Goal: Transaction & Acquisition: Download file/media

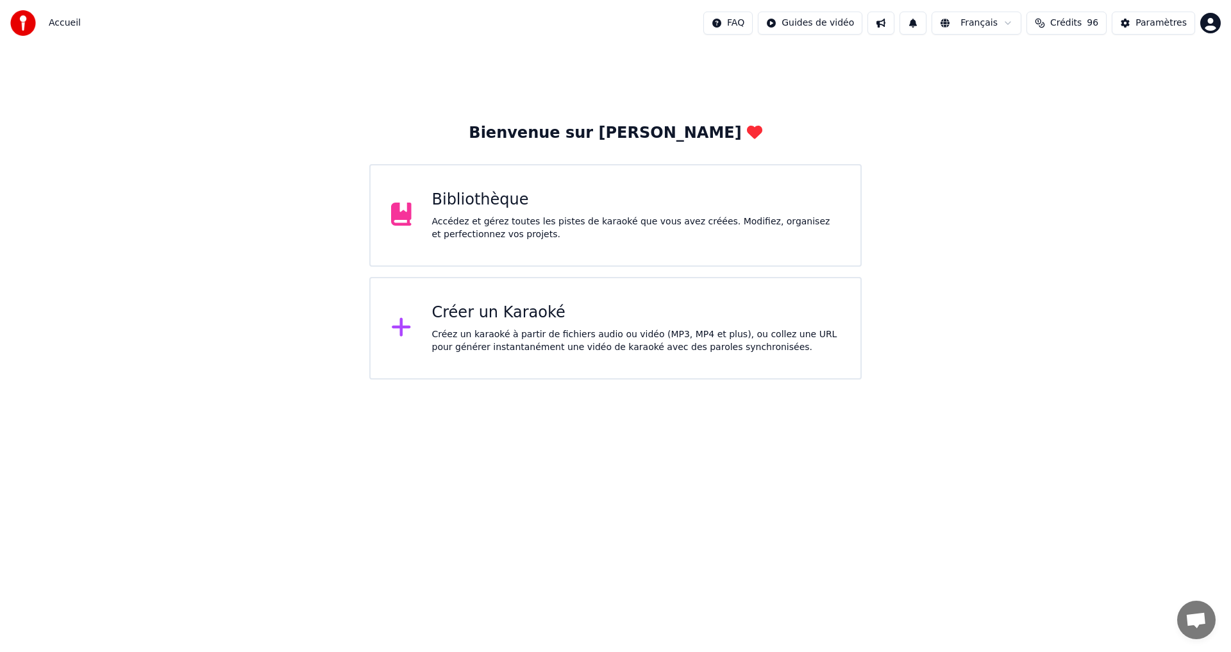
click at [480, 230] on div "Accédez et gérez toutes les pistes de karaoké que vous avez créées. Modifiez, o…" at bounding box center [636, 228] width 408 height 26
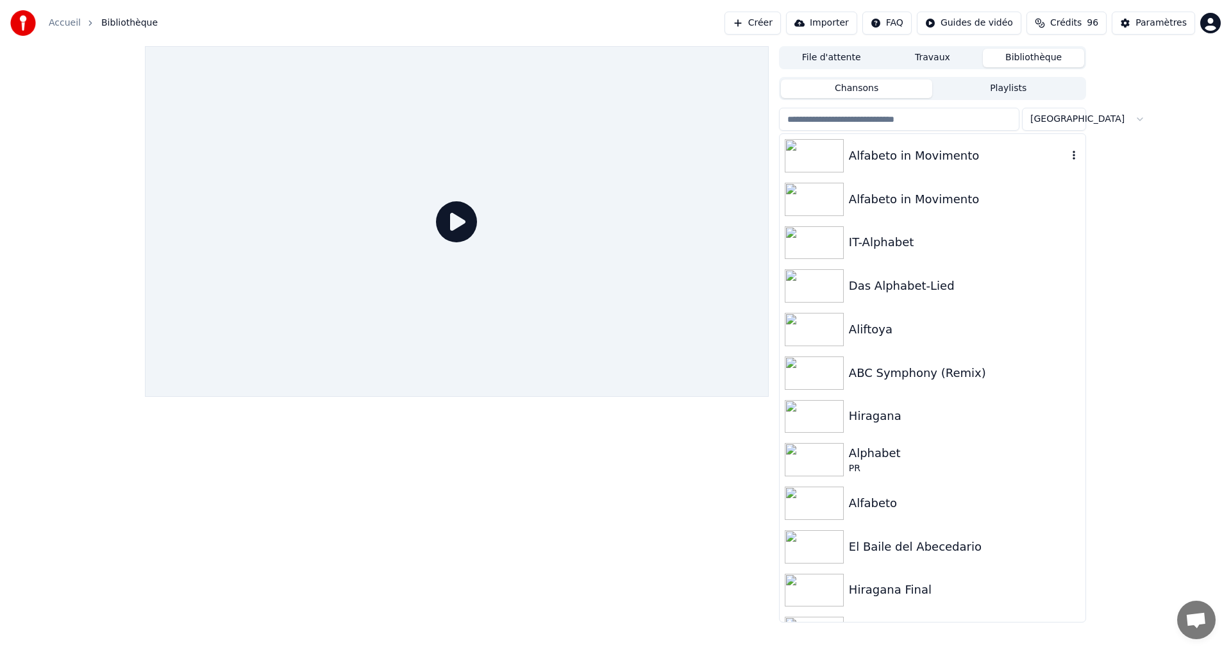
click at [1007, 150] on div "Alfabeto in Movimento" at bounding box center [958, 156] width 219 height 18
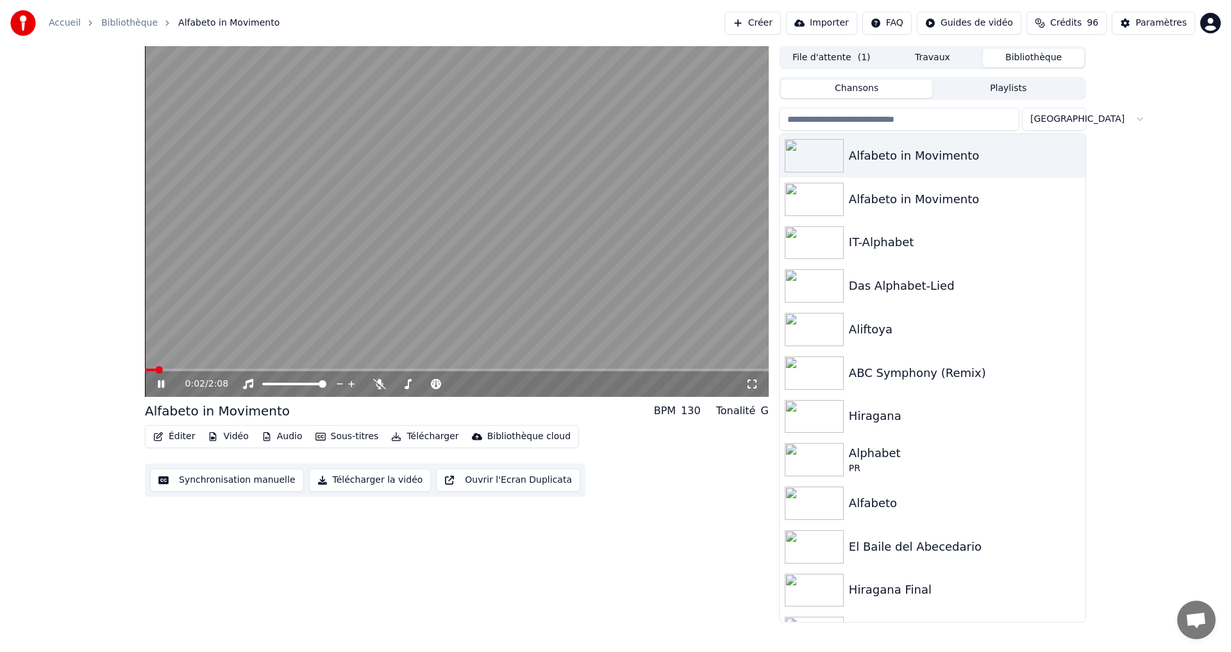
click at [162, 382] on icon at bounding box center [170, 384] width 30 height 10
drag, startPoint x: 377, startPoint y: 382, endPoint x: 362, endPoint y: 392, distance: 18.0
click at [377, 383] on icon at bounding box center [379, 384] width 13 height 10
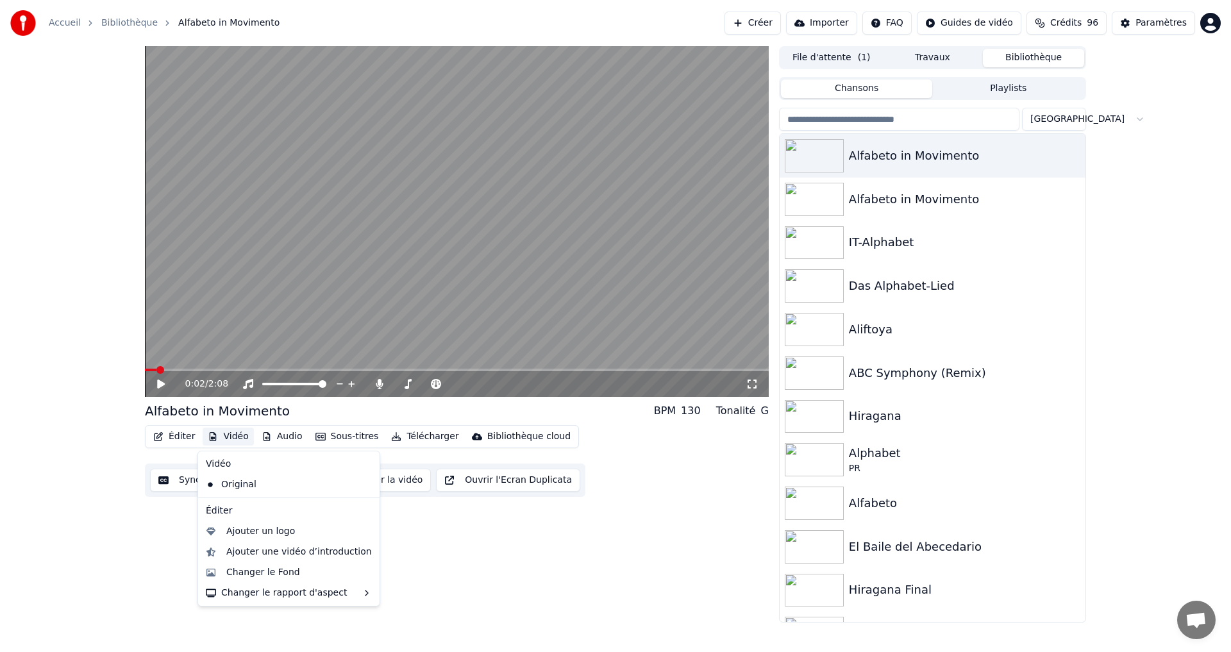
click at [217, 437] on button "Vidéo" at bounding box center [228, 437] width 51 height 18
click at [253, 597] on div "Changer le rapport d'aspect" at bounding box center [289, 593] width 176 height 21
click at [395, 531] on div "Vertical - 9:16" at bounding box center [421, 528] width 63 height 13
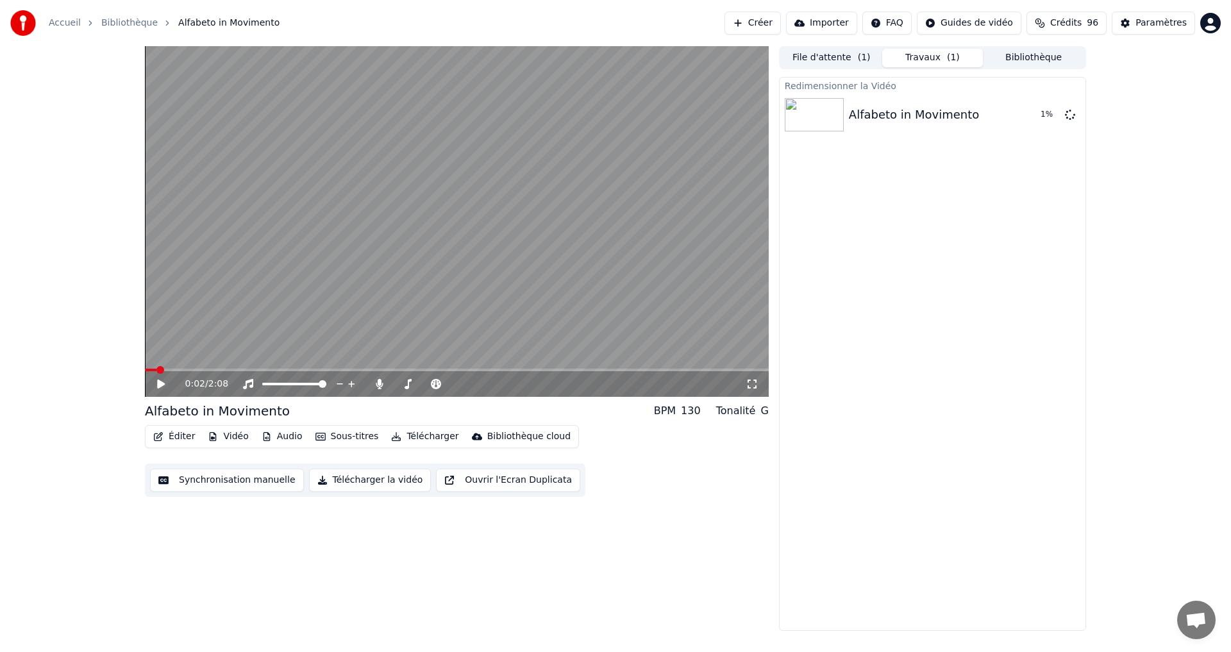
drag, startPoint x: 661, startPoint y: 1, endPoint x: 1700, endPoint y: 84, distance: 1041.8
click at [1230, 84] on html "Accueil Bibliothèque Alfabeto in Movimento Créer Importer FAQ Guides de vidéo C…" at bounding box center [615, 326] width 1231 height 652
click at [943, 112] on div "Alfabeto in Movimento" at bounding box center [914, 115] width 130 height 18
click at [157, 385] on icon at bounding box center [170, 384] width 30 height 10
click at [1040, 109] on button "Jouer" at bounding box center [1037, 114] width 45 height 23
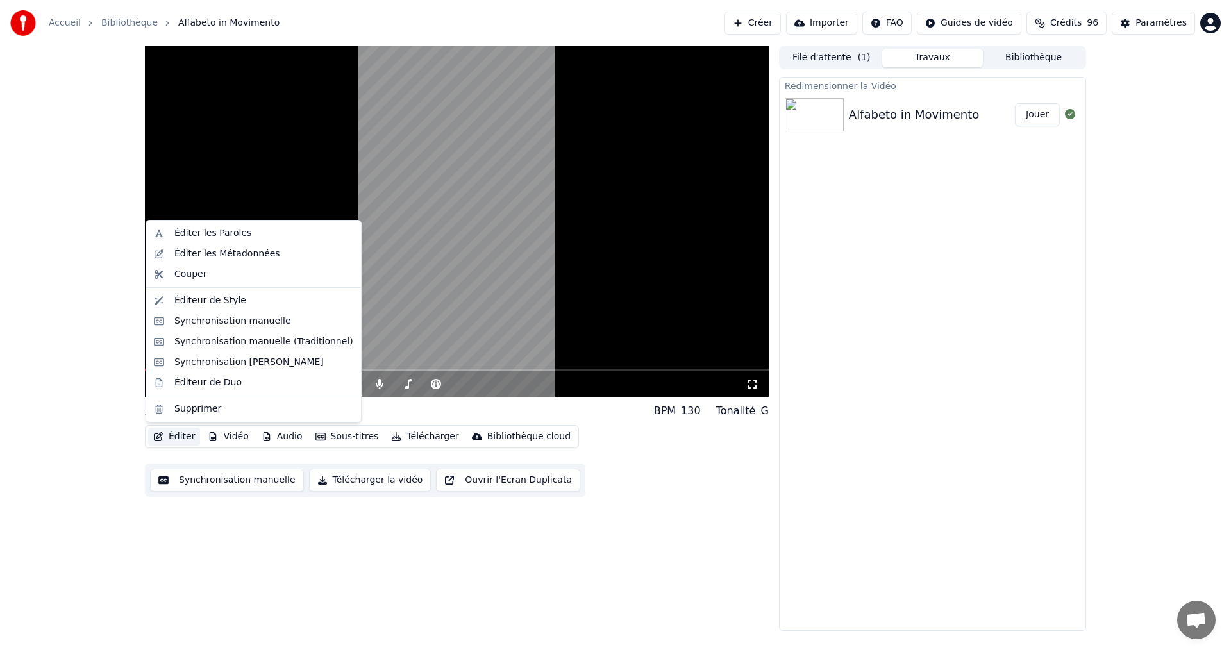
click at [172, 439] on button "Éditer" at bounding box center [174, 437] width 52 height 18
click at [191, 301] on div "Éditeur de Style" at bounding box center [210, 300] width 72 height 13
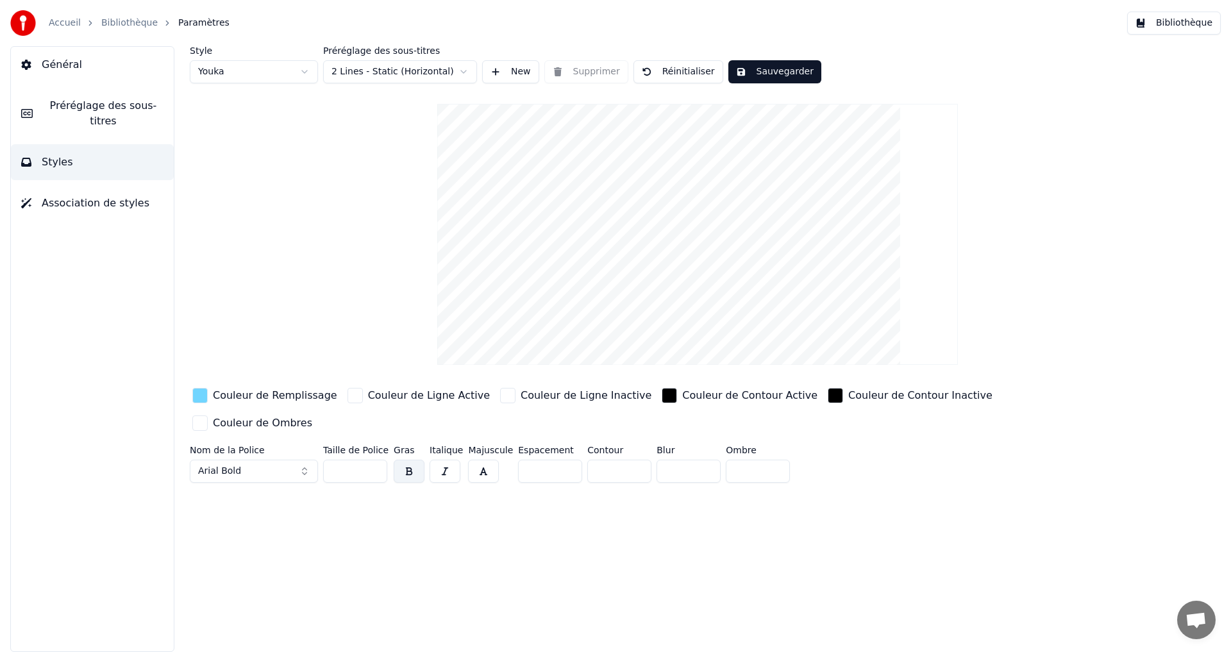
drag, startPoint x: 352, startPoint y: 447, endPoint x: 230, endPoint y: 428, distance: 123.3
click at [266, 446] on div "Nom de la Police Arial Bold Taille de Police ** Gras Italique Majuscule Espacem…" at bounding box center [621, 467] width 862 height 42
click at [441, 597] on div "Style Youka Préréglage des sous-titres 2 Lines - Static (Horizontal) New Suppri…" at bounding box center [697, 349] width 1067 height 606
drag, startPoint x: 326, startPoint y: 446, endPoint x: 201, endPoint y: 436, distance: 125.4
click at [235, 446] on div "Nom de la Police Arial Bold Taille de Police ** Gras Italique Majuscule Espacem…" at bounding box center [621, 467] width 862 height 42
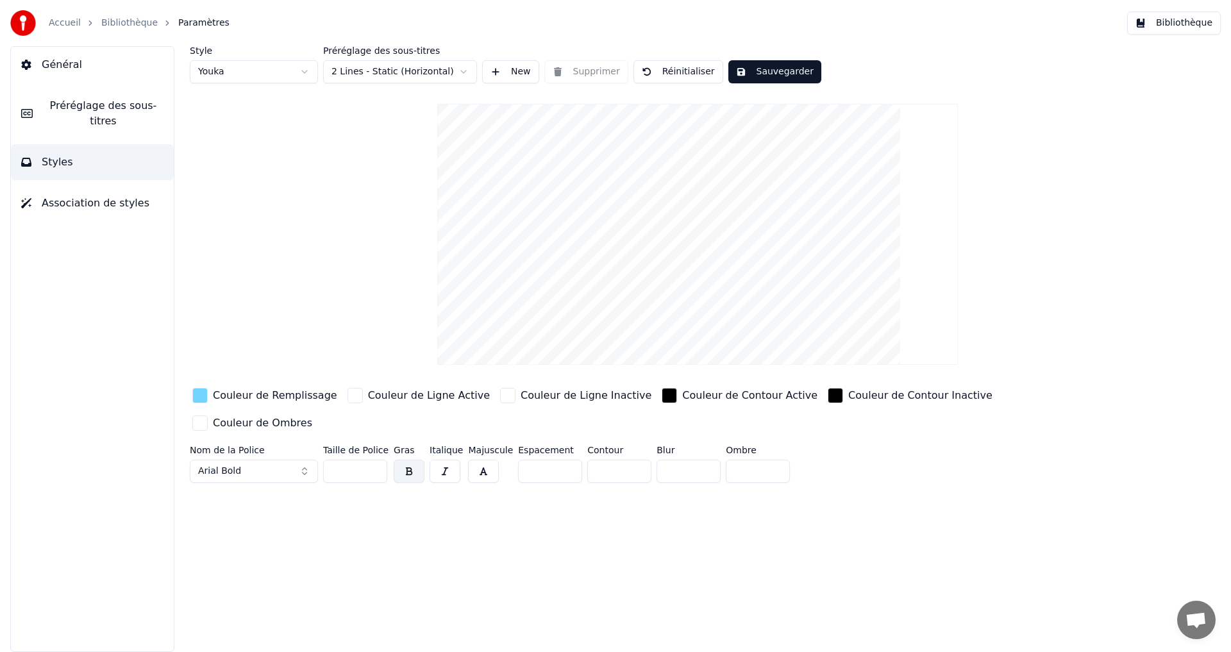
type input "**"
drag, startPoint x: 778, startPoint y: 63, endPoint x: 776, endPoint y: 70, distance: 7.3
click at [776, 71] on button "Sauvegarder" at bounding box center [774, 71] width 93 height 23
click at [773, 78] on button "Terminé" at bounding box center [763, 71] width 71 height 23
click at [777, 59] on div "Style Youka Préréglage des sous-titres 2 Lines - Static (Horizontal) New Suppri…" at bounding box center [697, 64] width 1015 height 37
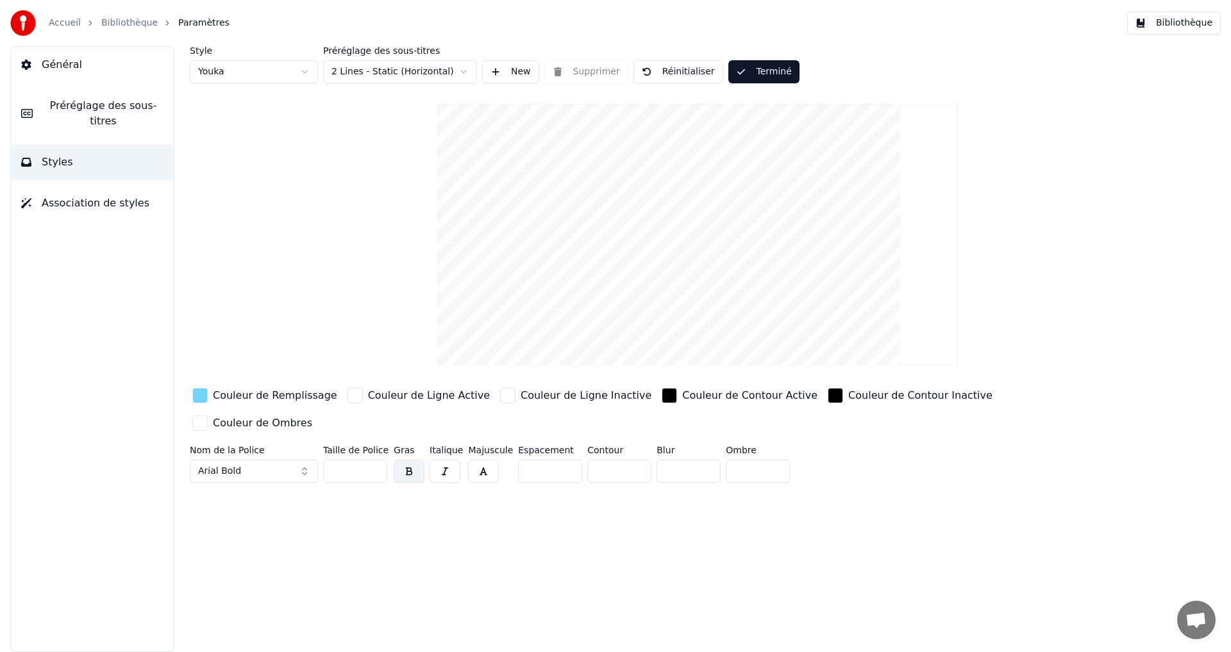
click at [772, 66] on button "Terminé" at bounding box center [763, 71] width 71 height 23
click at [145, 117] on button "Préréglage des sous-titres" at bounding box center [92, 113] width 163 height 51
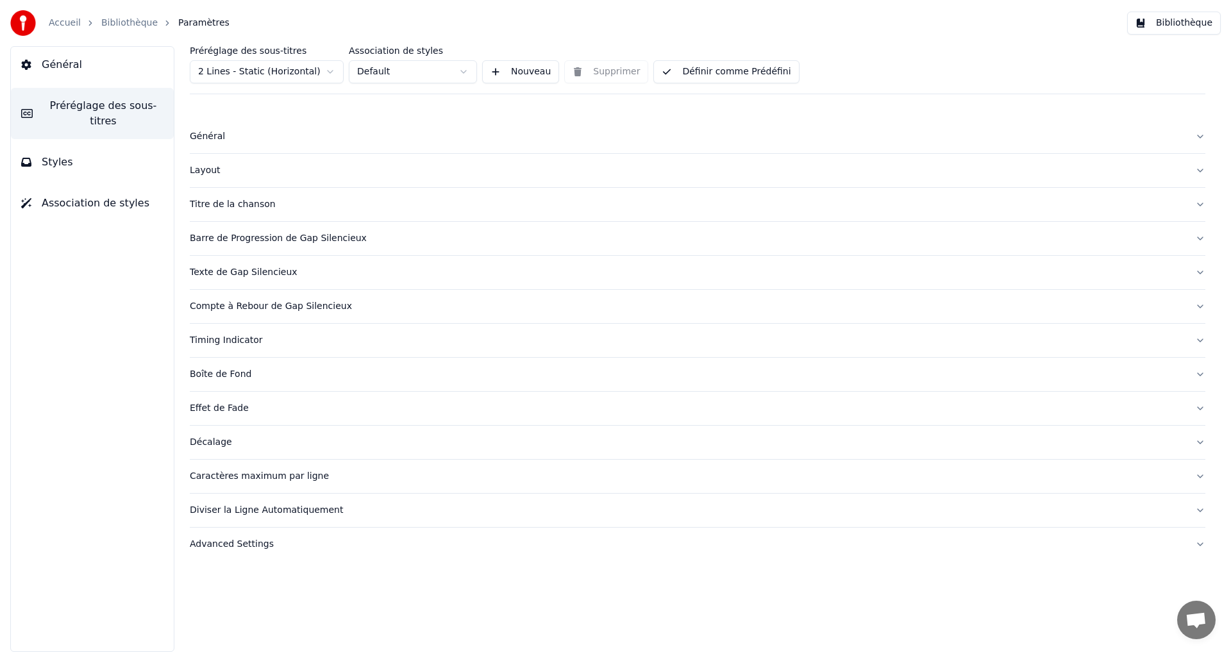
drag, startPoint x: 735, startPoint y: 71, endPoint x: 955, endPoint y: 52, distance: 220.0
click at [735, 71] on button "Définir comme Prédéfini" at bounding box center [726, 71] width 146 height 23
click at [1176, 29] on button "Bibliothèque" at bounding box center [1174, 23] width 94 height 23
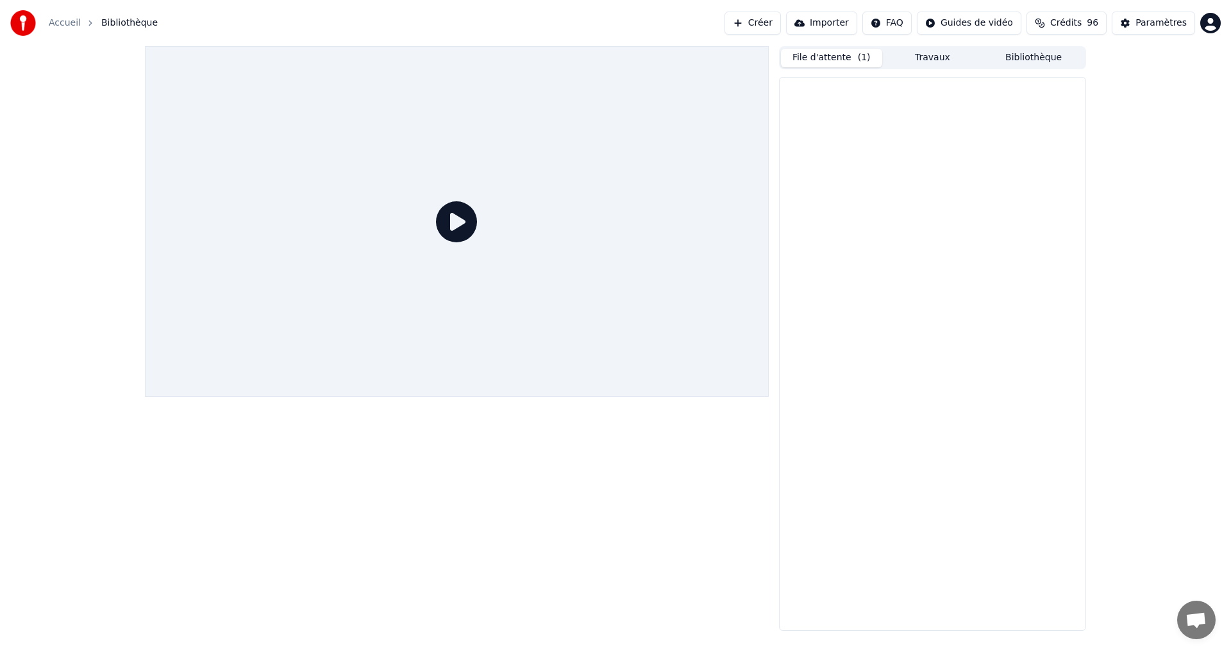
drag, startPoint x: 847, startPoint y: 61, endPoint x: 860, endPoint y: 76, distance: 20.4
click at [847, 60] on button "File d'attente ( 1 )" at bounding box center [831, 58] width 101 height 19
click at [969, 103] on div "Alfabeto in Movimento" at bounding box center [927, 99] width 130 height 18
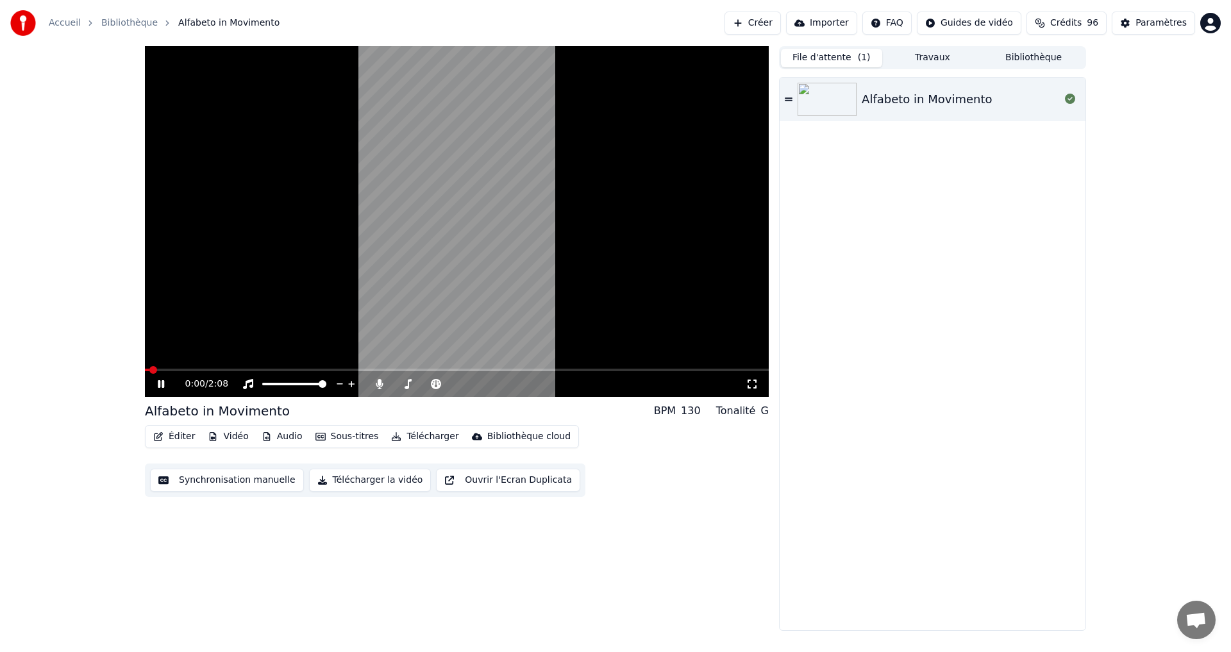
click at [154, 382] on div "0:00 / 2:08" at bounding box center [457, 384] width 614 height 13
click at [156, 382] on icon at bounding box center [170, 384] width 30 height 10
click at [174, 440] on button "Éditer" at bounding box center [174, 437] width 52 height 18
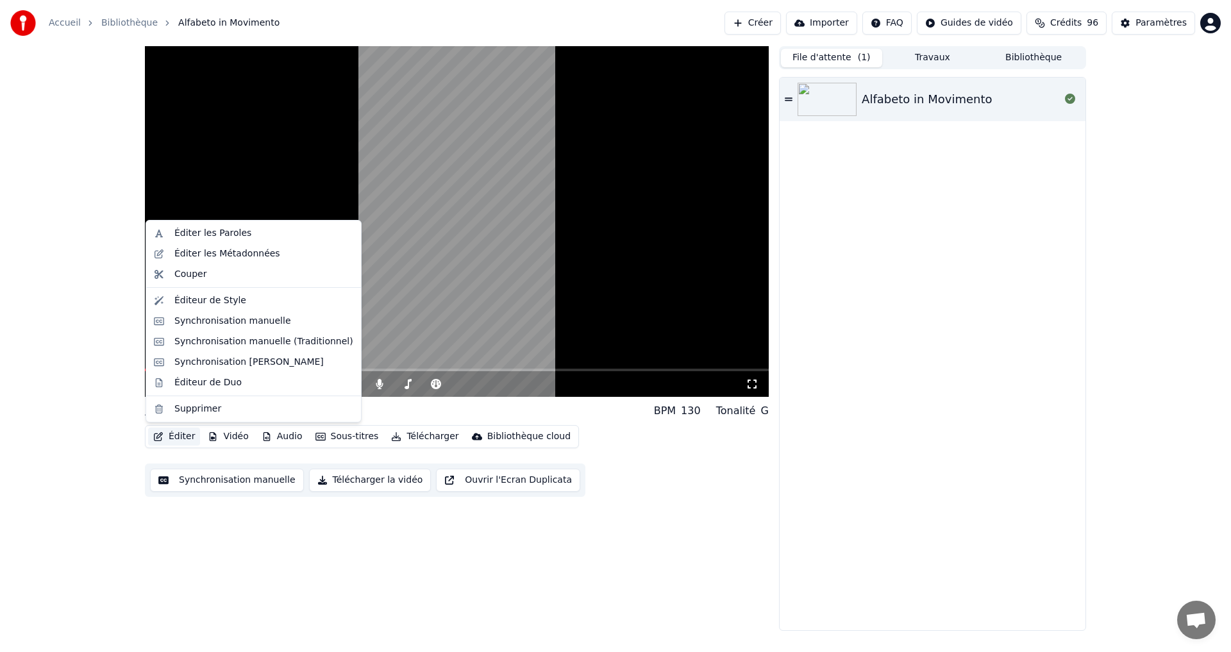
click at [172, 430] on button "Éditer" at bounding box center [174, 437] width 52 height 18
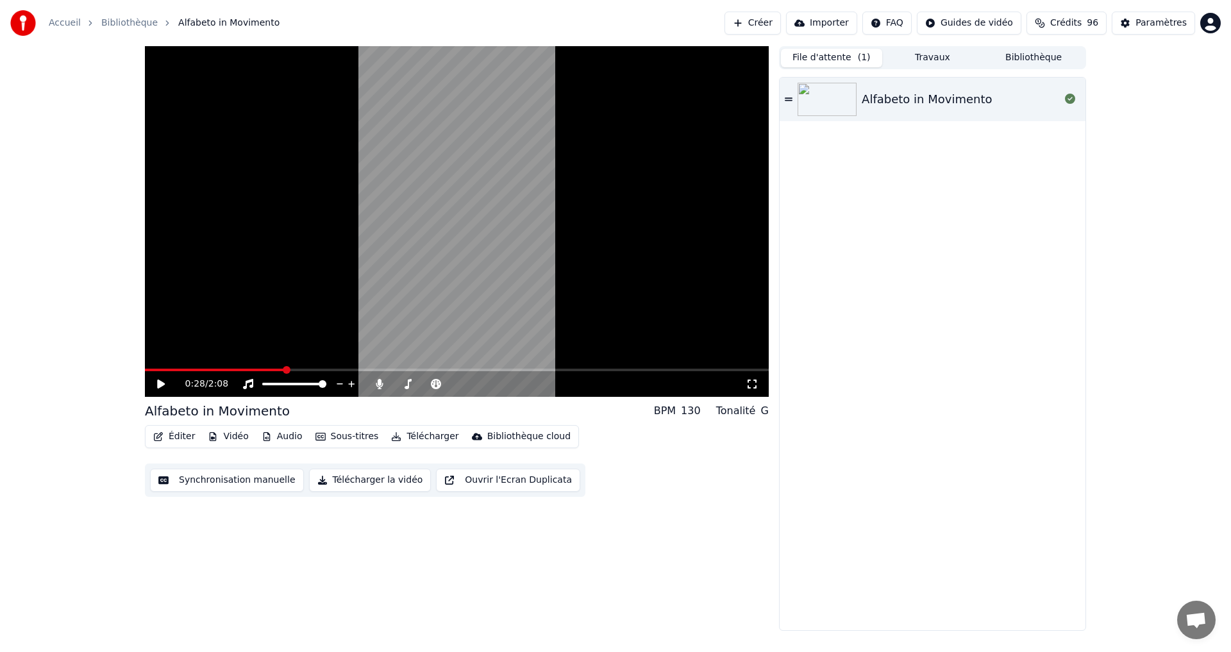
click at [172, 430] on button "Éditer" at bounding box center [174, 437] width 52 height 18
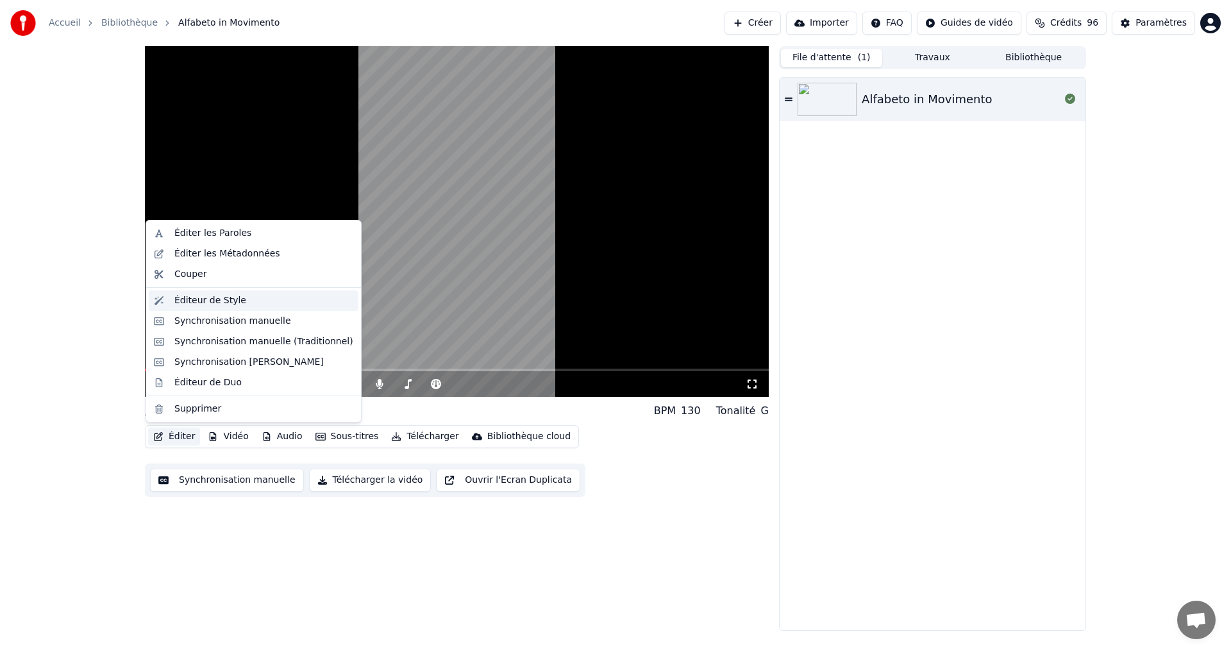
click at [230, 300] on div "Éditeur de Style" at bounding box center [210, 300] width 72 height 13
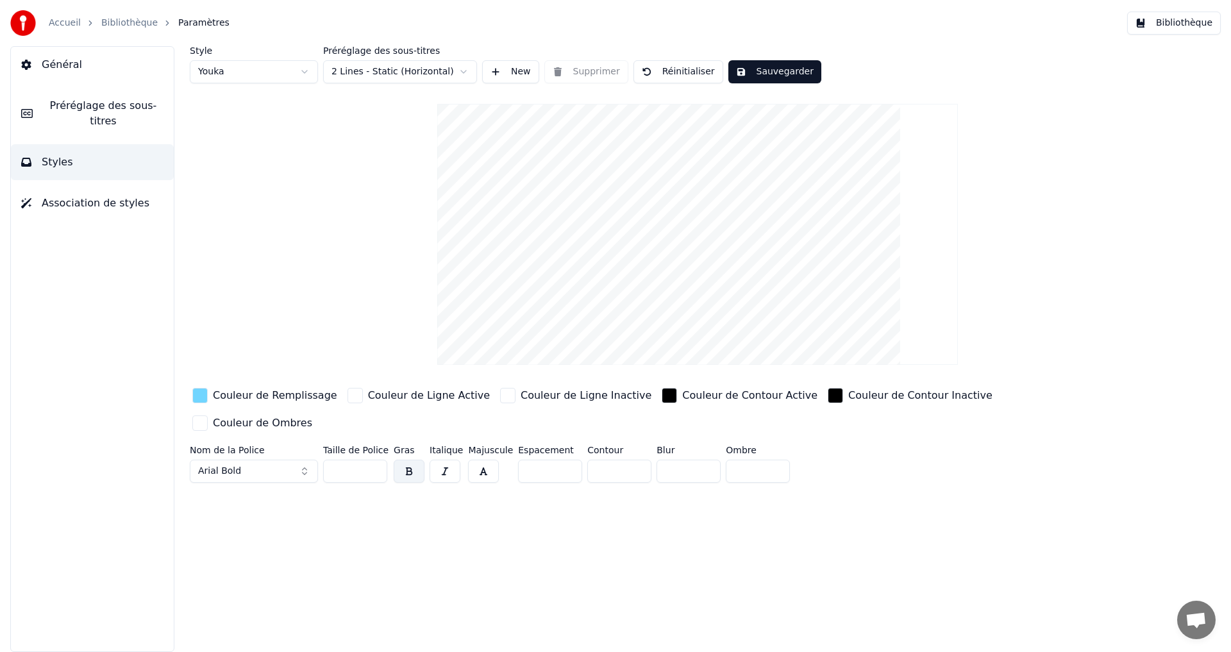
drag, startPoint x: 349, startPoint y: 442, endPoint x: 185, endPoint y: 458, distance: 164.9
click at [294, 450] on div "Nom de la Police Arial Bold Taille de Police ** Gras Italique Majuscule Espacem…" at bounding box center [621, 467] width 862 height 42
type input "*"
type input "**"
click at [755, 79] on button "Sauvegarder" at bounding box center [774, 71] width 93 height 23
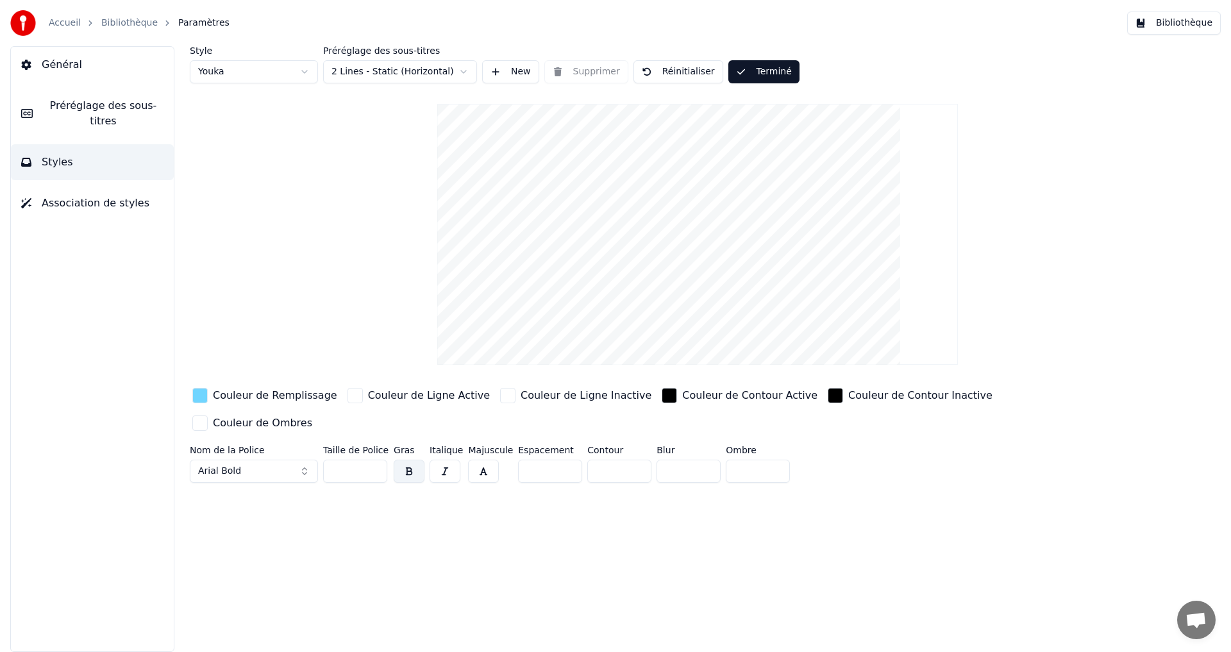
click at [757, 76] on button "Terminé" at bounding box center [763, 71] width 71 height 23
click at [96, 108] on span "Préréglage des sous-titres" at bounding box center [103, 113] width 121 height 31
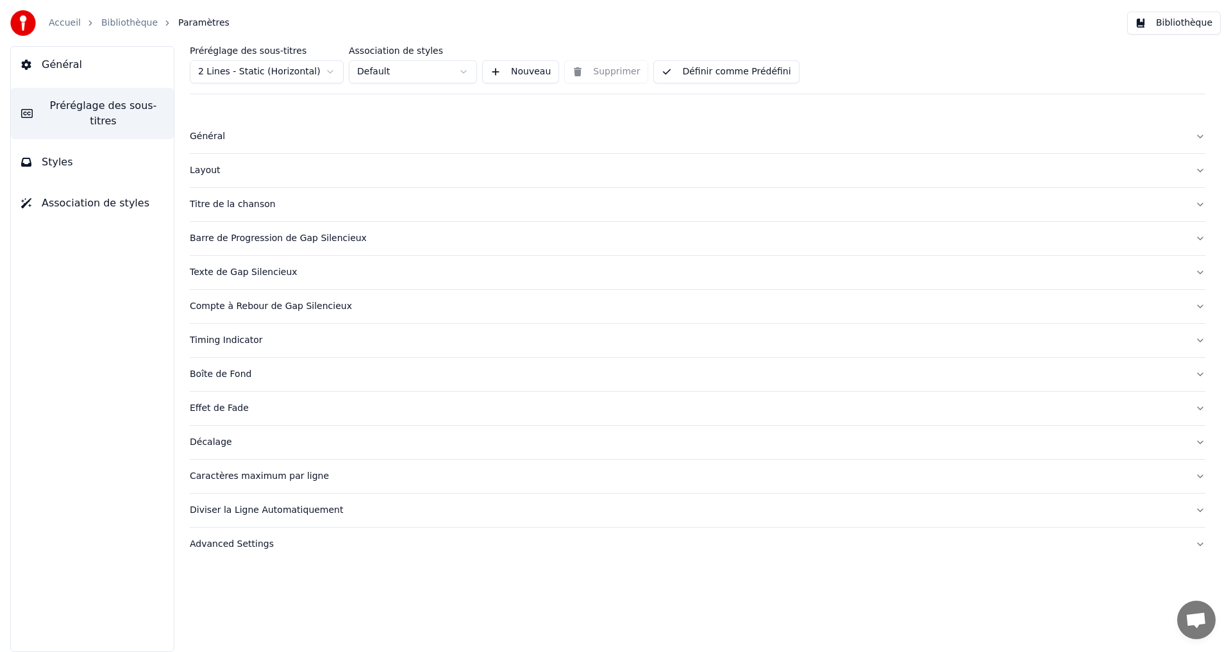
drag, startPoint x: 760, startPoint y: 73, endPoint x: 761, endPoint y: 79, distance: 6.4
click at [759, 75] on button "Définir comme Prédéfini" at bounding box center [726, 71] width 146 height 23
click at [1198, 28] on button "Bibliothèque" at bounding box center [1174, 23] width 94 height 23
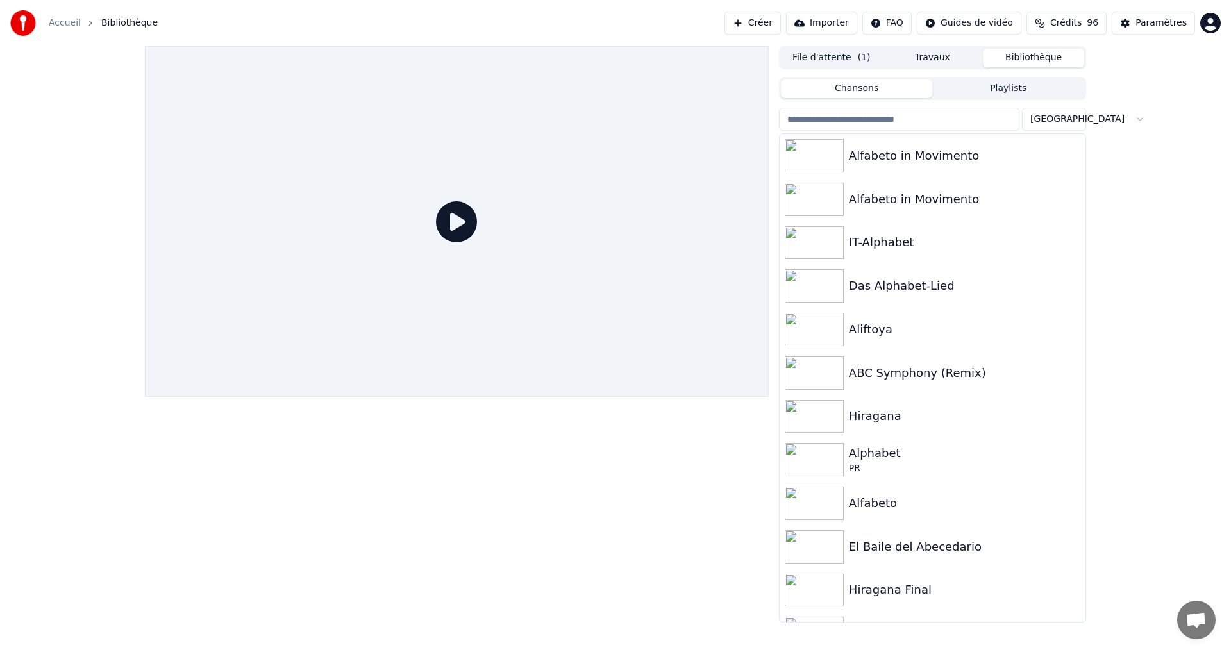
click at [821, 63] on button "File d'attente ( 1 )" at bounding box center [831, 58] width 101 height 19
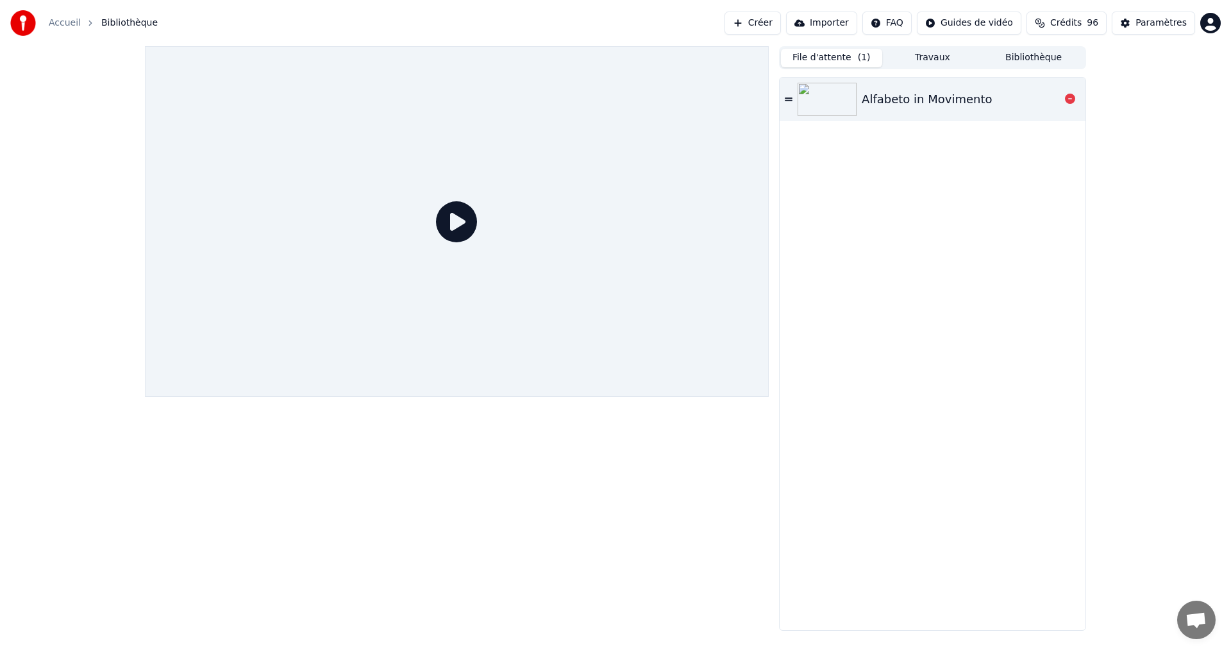
click at [917, 103] on div "Alfabeto in Movimento" at bounding box center [927, 99] width 130 height 18
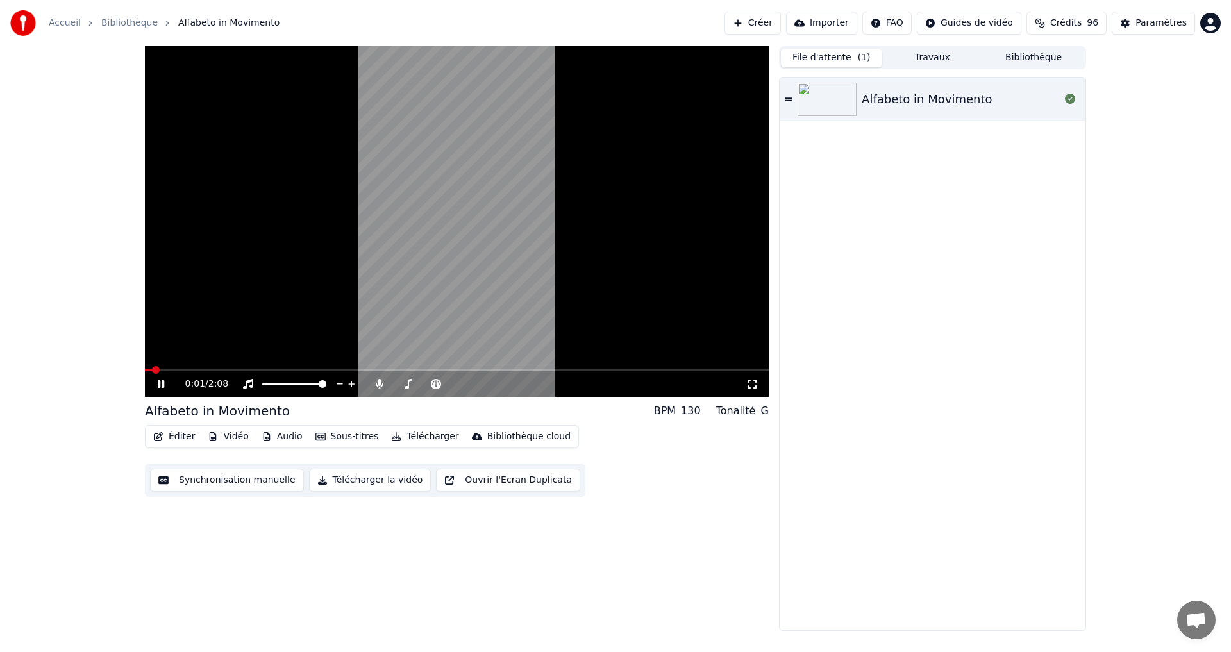
drag, startPoint x: 331, startPoint y: 365, endPoint x: 298, endPoint y: 363, distance: 32.8
click at [329, 367] on video at bounding box center [457, 221] width 624 height 351
click at [279, 370] on span at bounding box center [457, 370] width 624 height 3
click at [160, 384] on icon at bounding box center [161, 384] width 8 height 9
click at [260, 372] on div "0:38 / 2:08" at bounding box center [457, 384] width 624 height 26
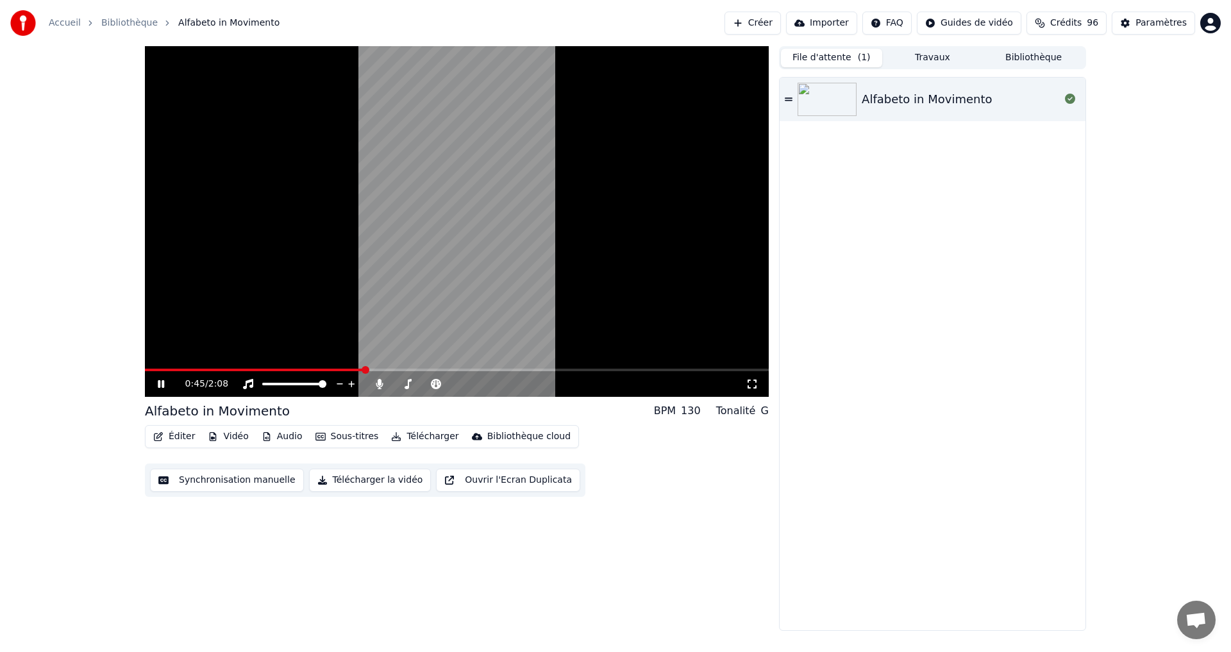
click at [262, 371] on span at bounding box center [254, 370] width 219 height 3
drag, startPoint x: 160, startPoint y: 381, endPoint x: 181, endPoint y: 435, distance: 58.5
click at [160, 381] on icon at bounding box center [161, 384] width 6 height 8
click at [178, 446] on div "Éditer Vidéo Audio Sous-titres Télécharger Bibliothèque cloud" at bounding box center [362, 436] width 434 height 23
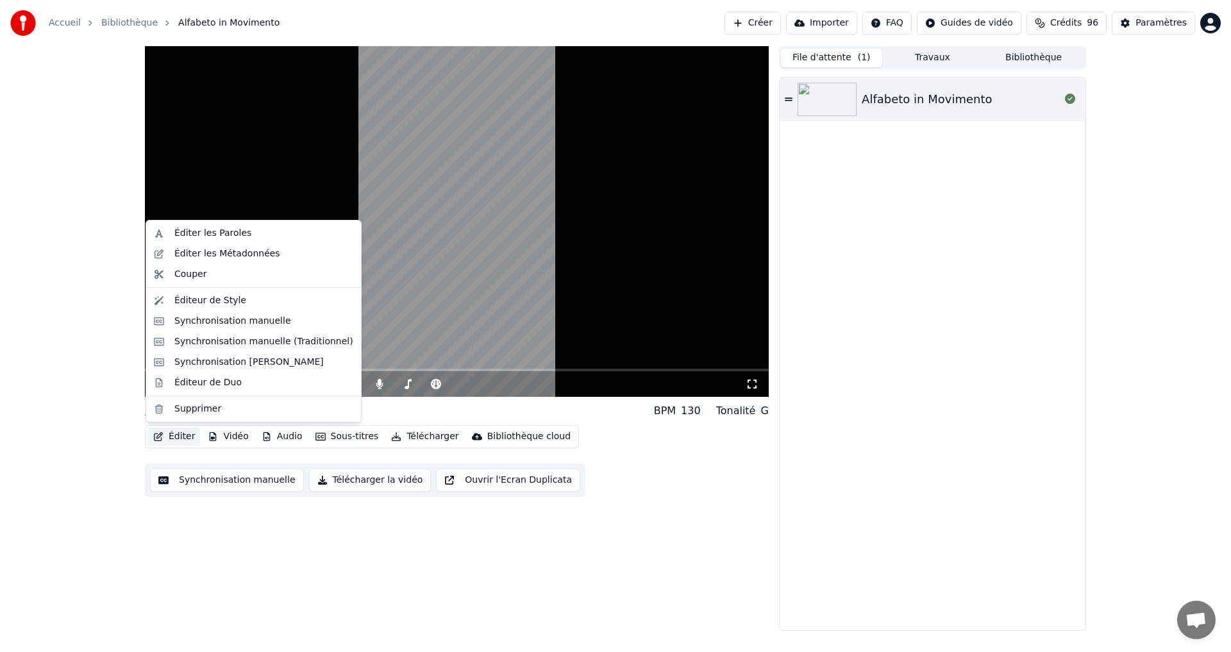
click at [183, 439] on button "Éditer" at bounding box center [174, 437] width 52 height 18
click at [214, 303] on div "Éditeur de Style" at bounding box center [210, 300] width 72 height 13
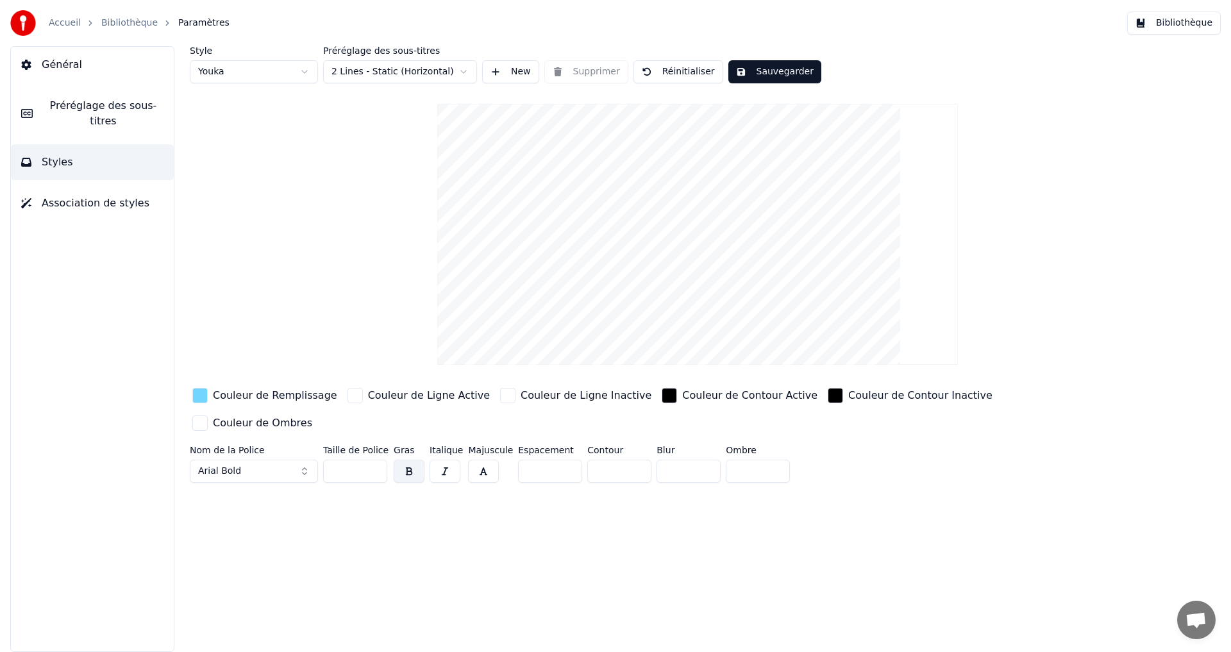
drag, startPoint x: 312, startPoint y: 443, endPoint x: 265, endPoint y: 437, distance: 47.8
click at [284, 446] on div "Nom de la Police Arial Bold Taille de Police ** Gras Italique Majuscule Espacem…" at bounding box center [621, 467] width 862 height 42
type input "**"
click at [760, 68] on button "Sauvegarder" at bounding box center [774, 71] width 93 height 23
click at [760, 69] on button "Terminé" at bounding box center [763, 71] width 71 height 23
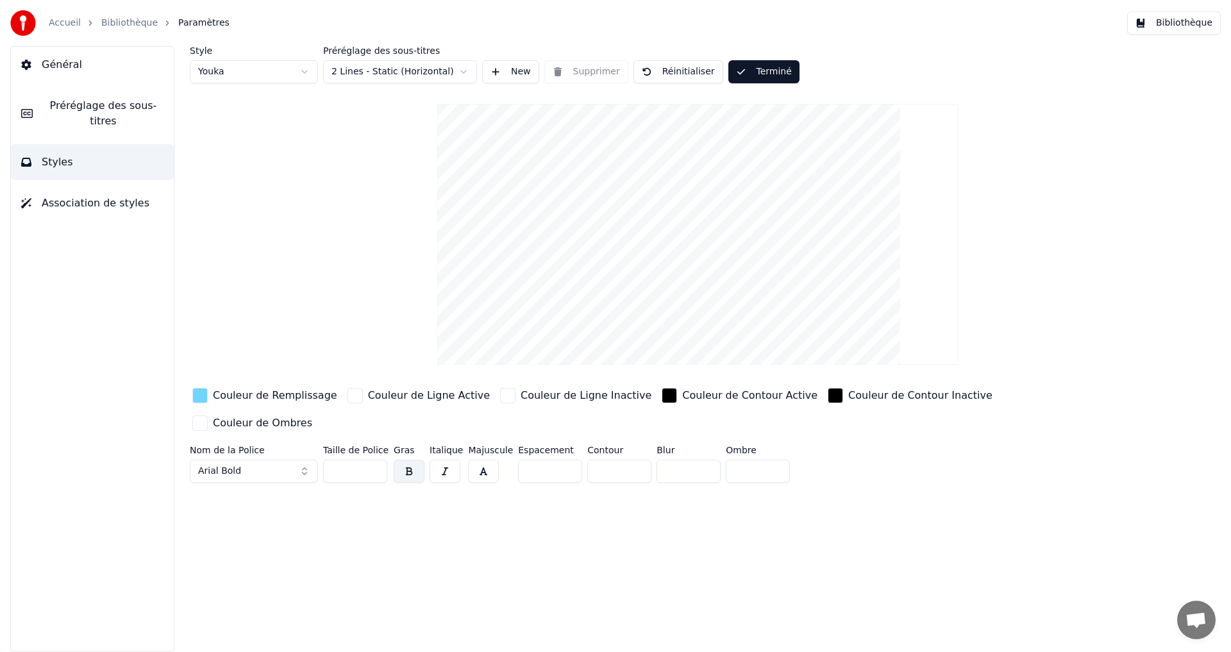
click at [1191, 36] on div "Accueil Bibliothèque Paramètres Bibliothèque" at bounding box center [615, 23] width 1231 height 46
click at [1189, 28] on button "Bibliothèque" at bounding box center [1174, 23] width 94 height 23
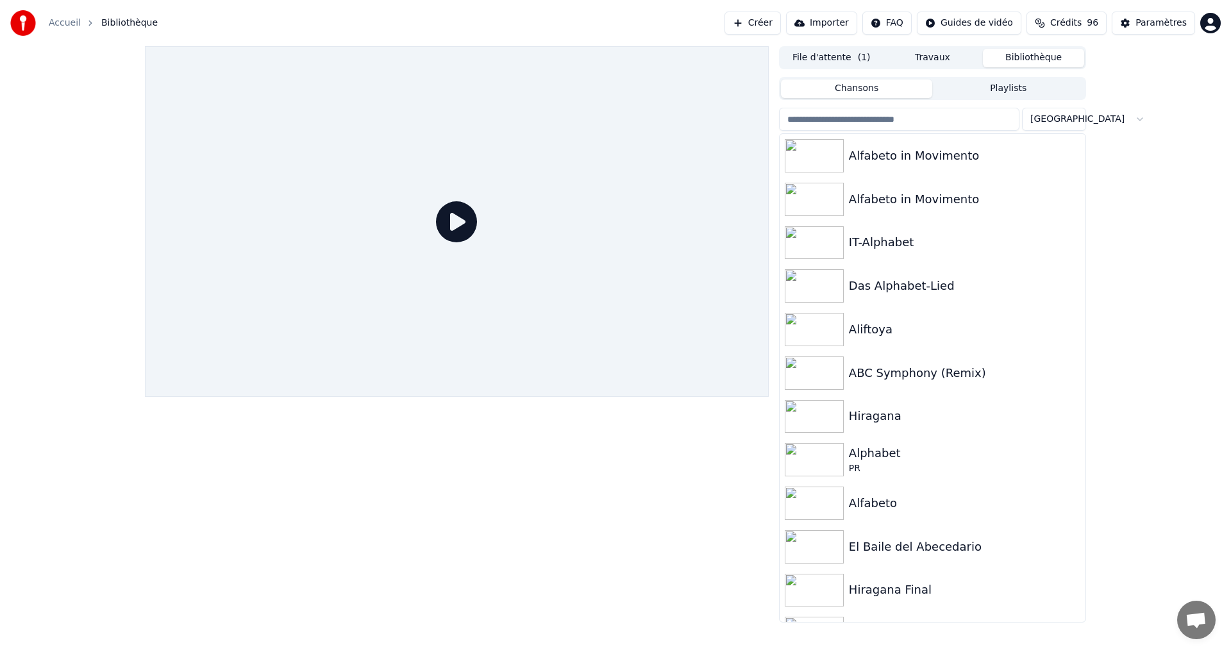
click at [842, 52] on button "File d'attente ( 1 )" at bounding box center [831, 58] width 101 height 19
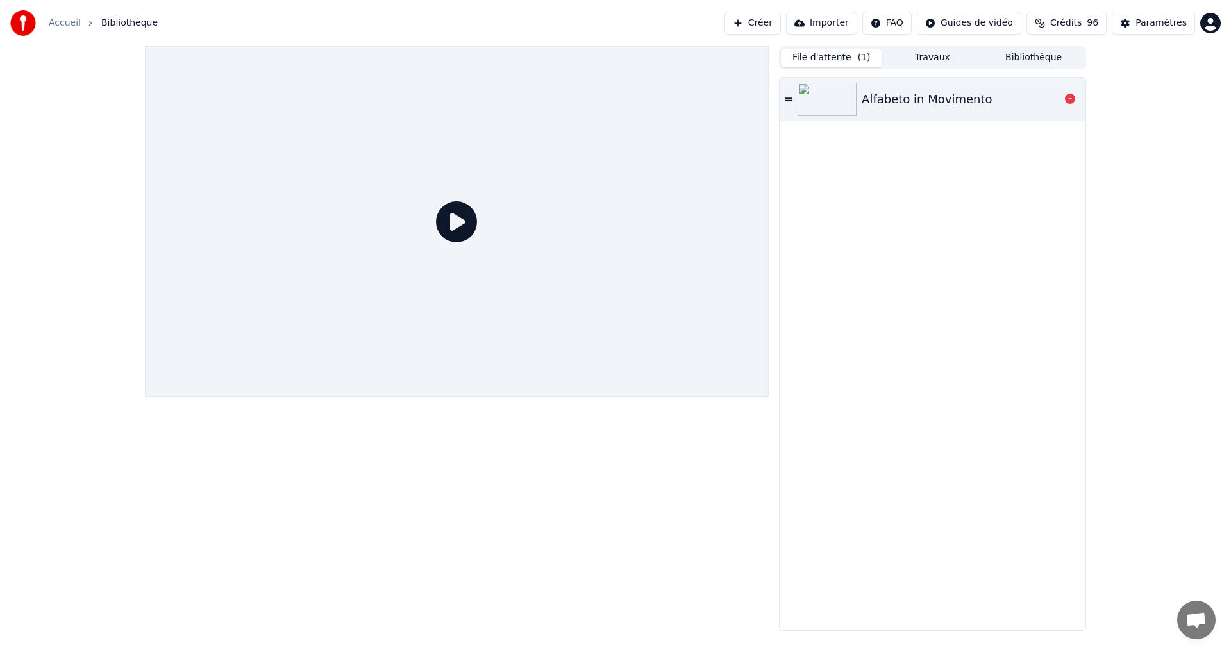
click at [914, 102] on div "Alfabeto in Movimento" at bounding box center [927, 99] width 130 height 18
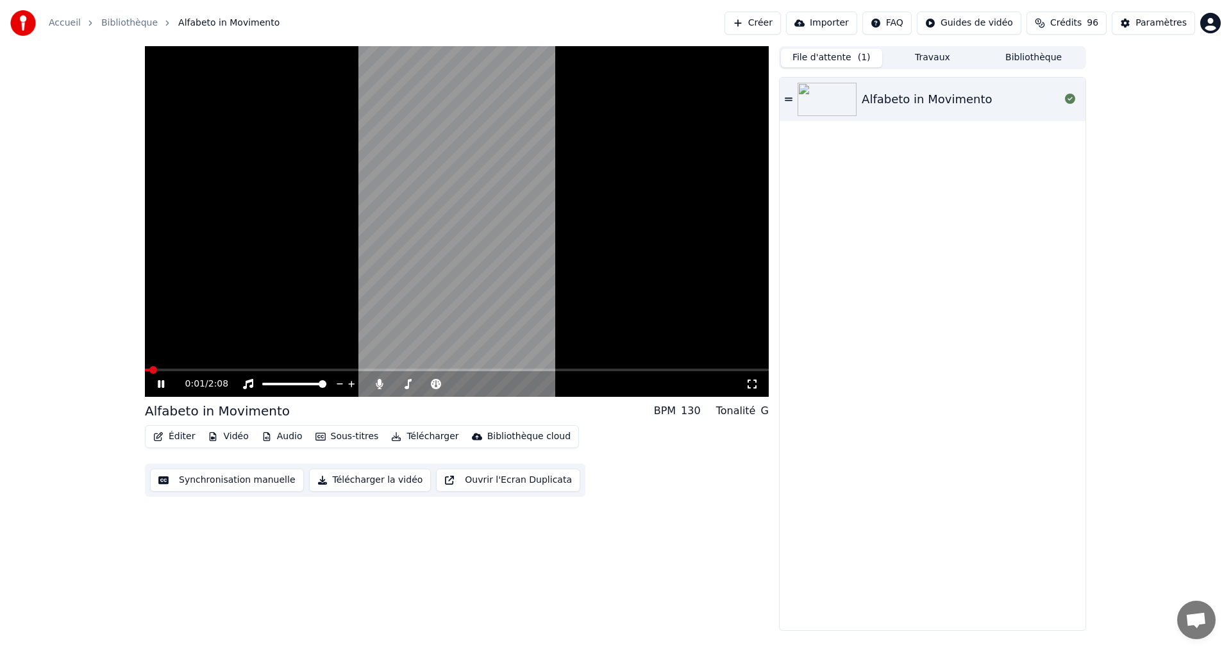
click at [290, 369] on span at bounding box center [457, 370] width 624 height 3
click at [162, 387] on icon at bounding box center [170, 384] width 30 height 10
click at [162, 387] on icon at bounding box center [161, 384] width 8 height 9
click at [160, 388] on icon at bounding box center [170, 384] width 30 height 10
click at [350, 477] on button "Télécharger la vidéo" at bounding box center [370, 480] width 122 height 23
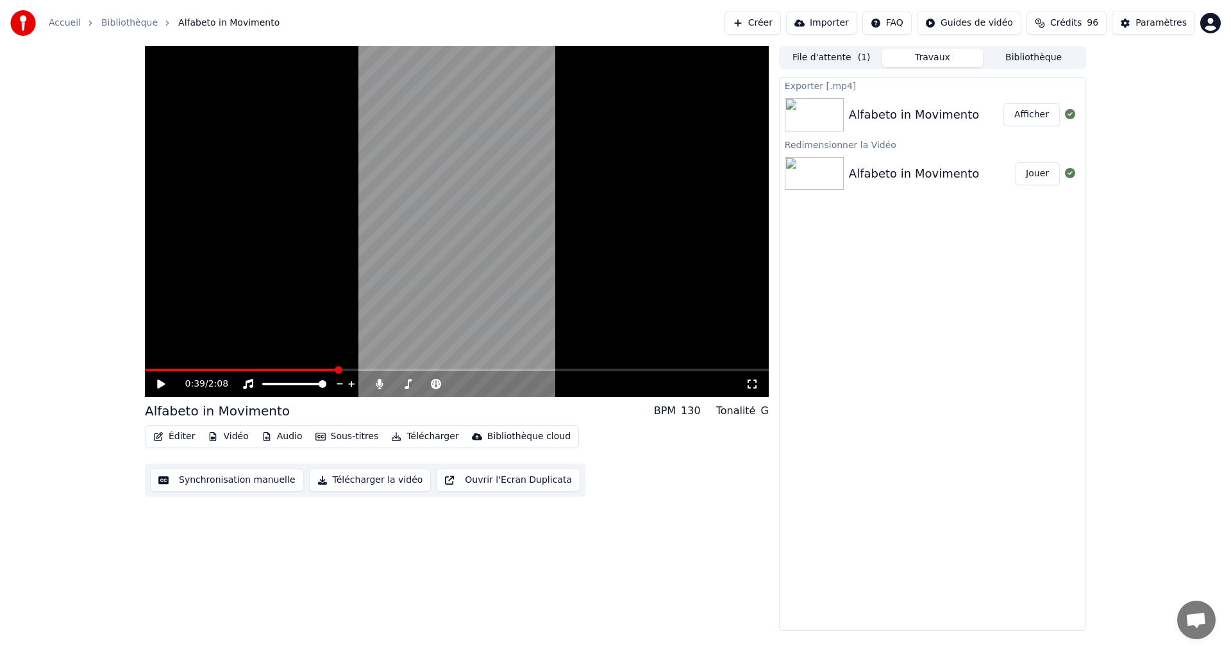
drag, startPoint x: 1026, startPoint y: 115, endPoint x: 847, endPoint y: 233, distance: 213.9
click at [1025, 116] on button "Afficher" at bounding box center [1031, 114] width 56 height 23
